Goal: Information Seeking & Learning: Learn about a topic

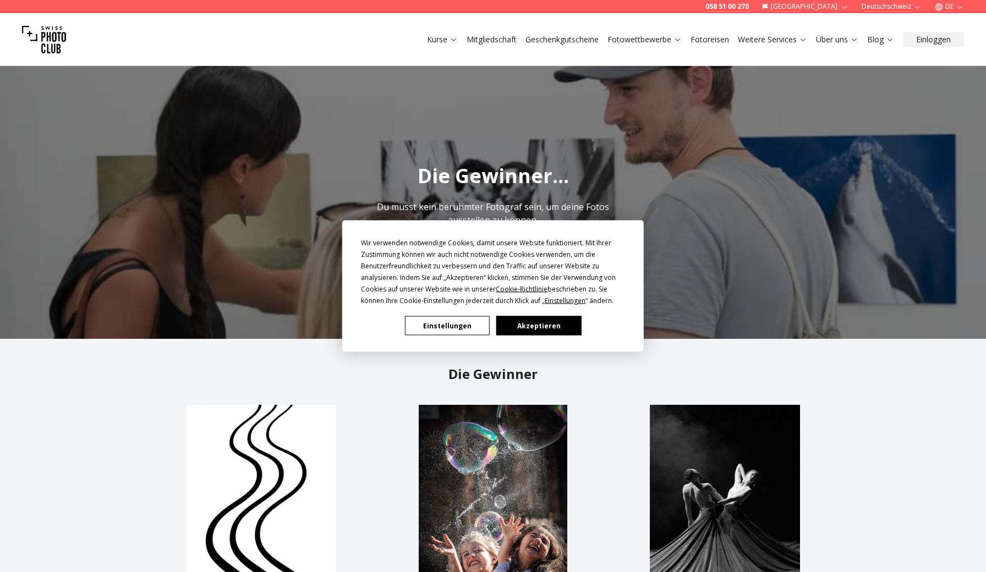
click at [546, 325] on button "Akzeptieren" at bounding box center [538, 325] width 85 height 19
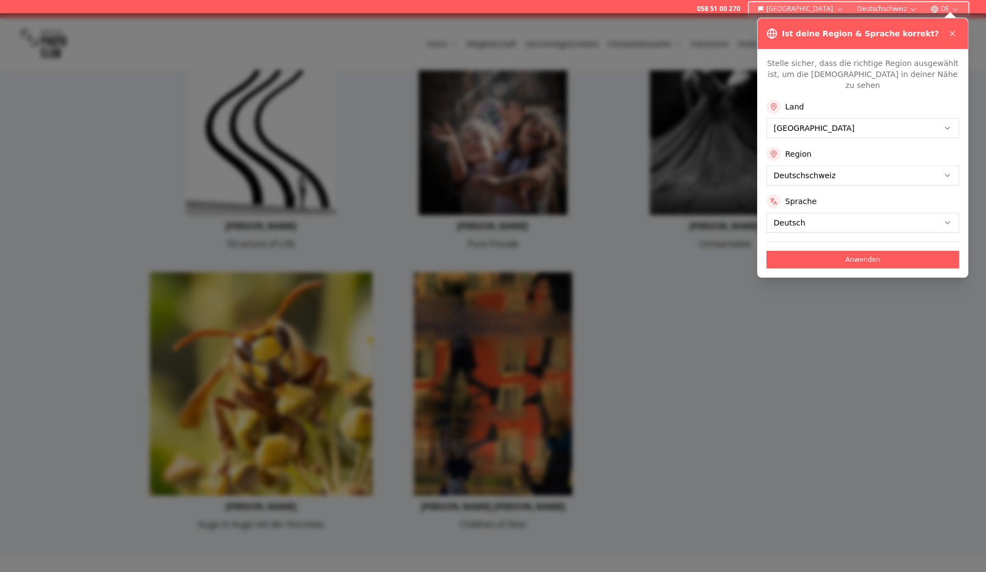
scroll to position [439, 0]
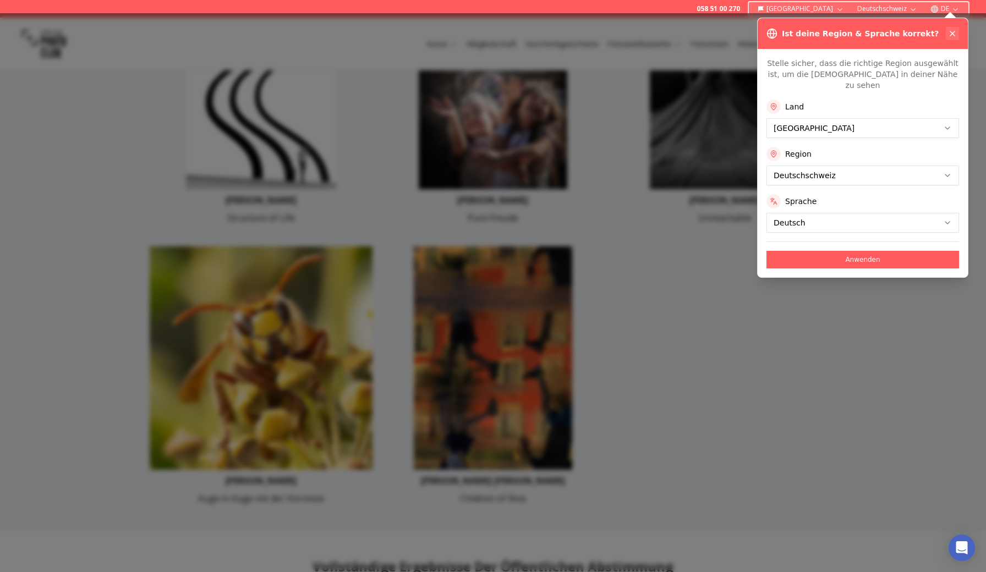
click at [955, 28] on button at bounding box center [952, 33] width 13 height 13
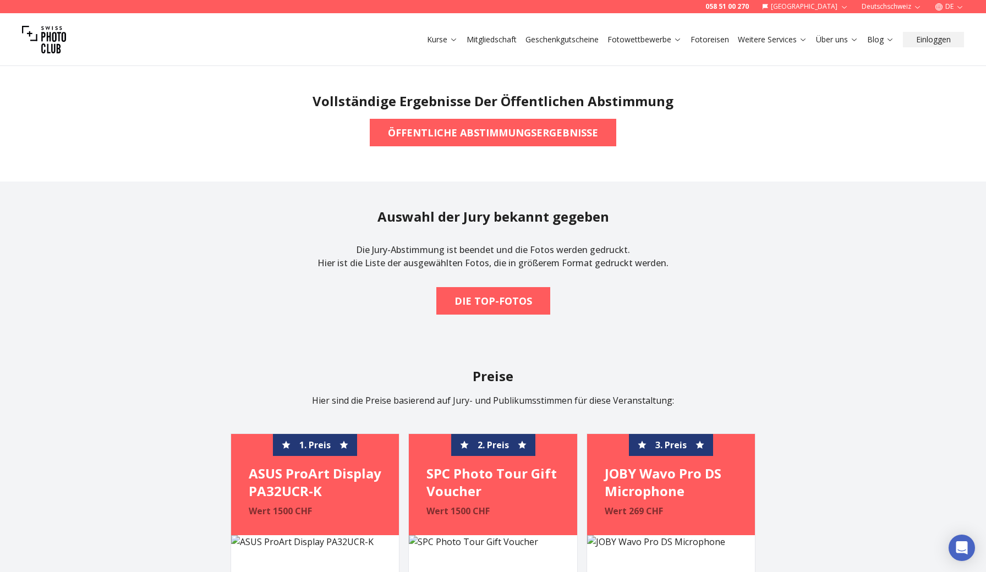
scroll to position [880, 0]
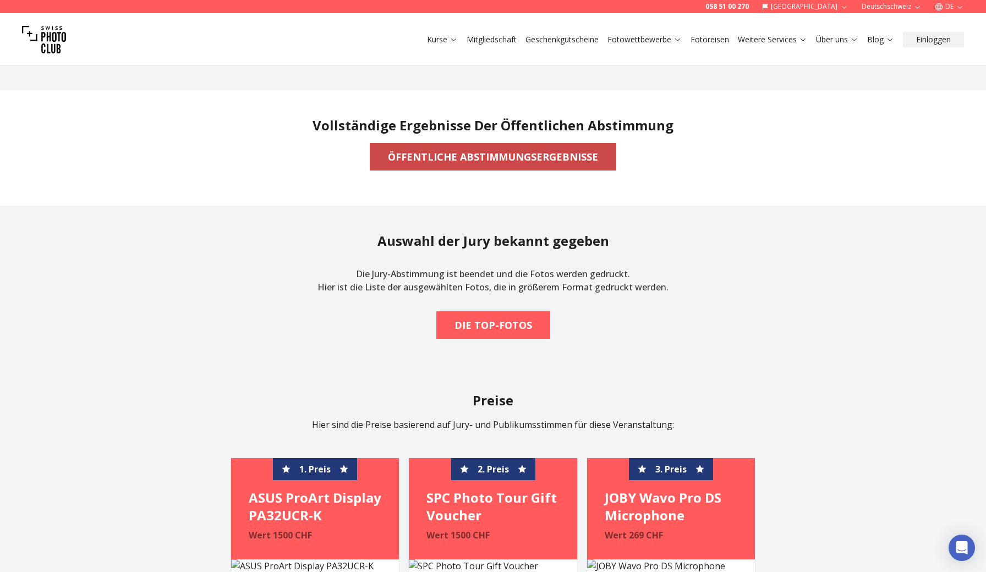
click at [506, 157] on b "ÖFFENTLICHE ABSTIMMUNGSERGEBNISSE" at bounding box center [493, 156] width 210 height 15
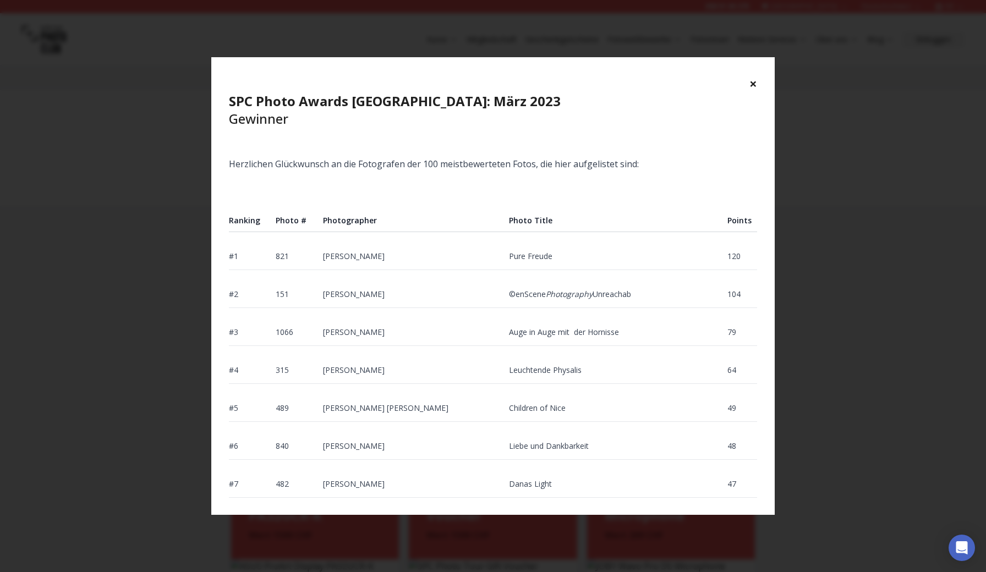
click at [753, 85] on button "×" at bounding box center [753, 84] width 8 height 18
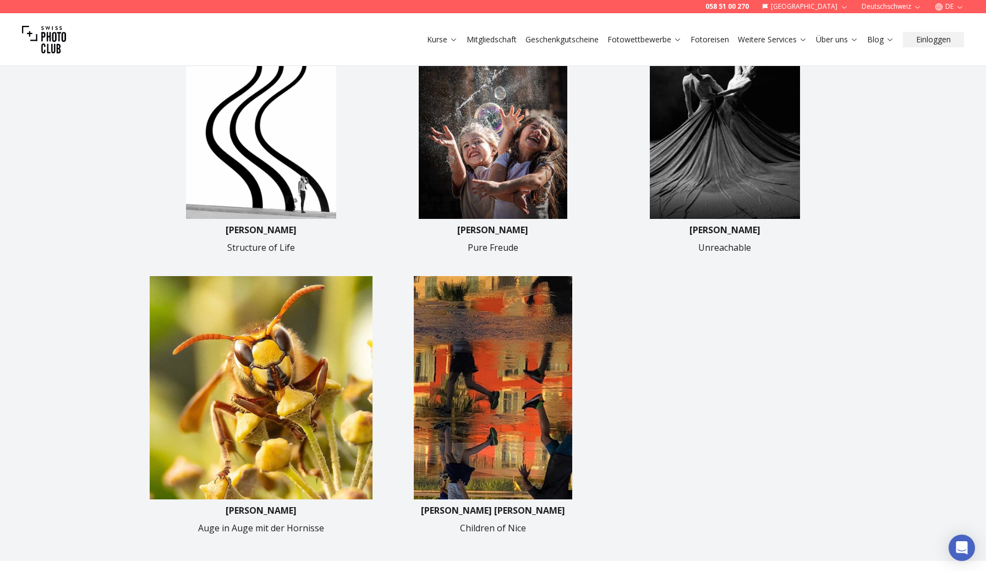
scroll to position [247, 0]
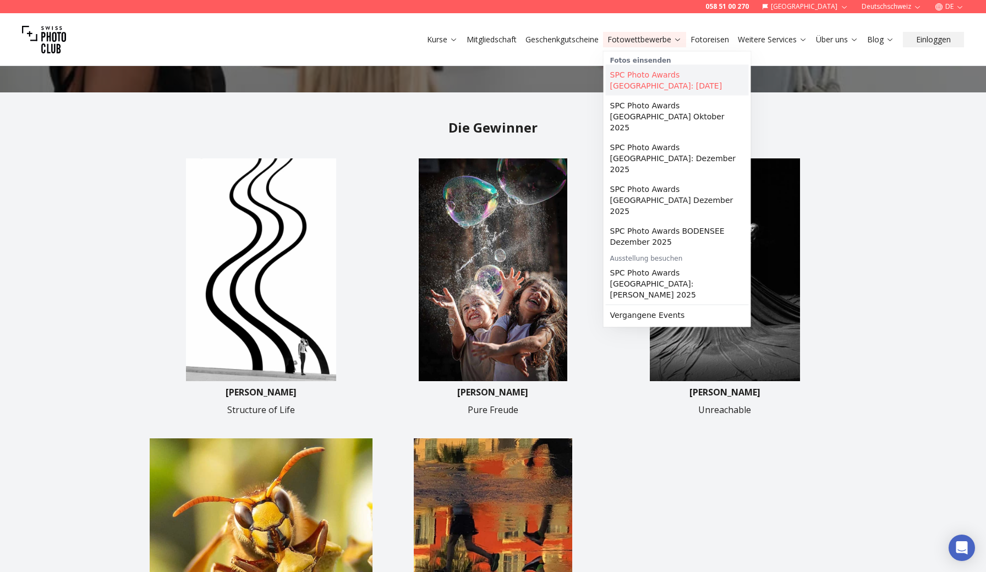
click at [646, 79] on link "SPC Photo Awards [GEOGRAPHIC_DATA]: [DATE]" at bounding box center [677, 80] width 143 height 31
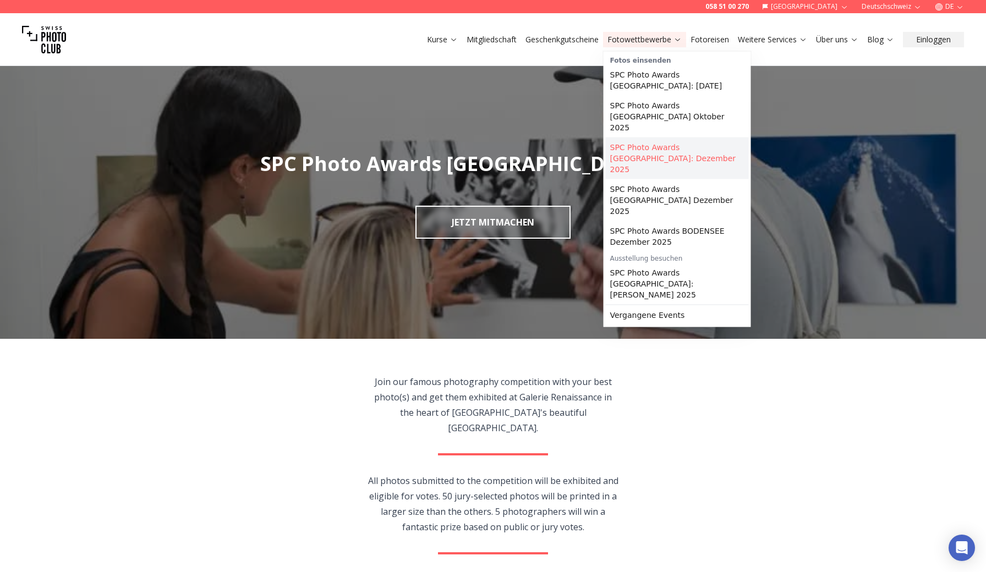
click at [642, 140] on link "SPC Photo Awards [GEOGRAPHIC_DATA]: Dezember 2025" at bounding box center [677, 159] width 143 height 42
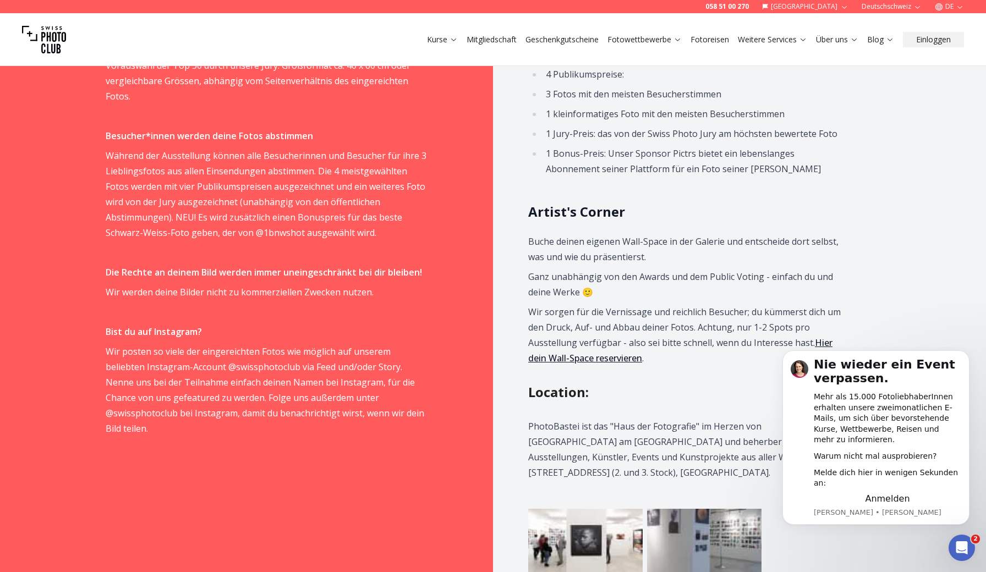
scroll to position [935, 0]
drag, startPoint x: 339, startPoint y: 367, endPoint x: 396, endPoint y: 366, distance: 56.7
click at [396, 366] on p "Wir posten so viele der eingereichten Fotos wie möglich auf unserem beliebten I…" at bounding box center [267, 389] width 322 height 92
